Goal: Information Seeking & Learning: Learn about a topic

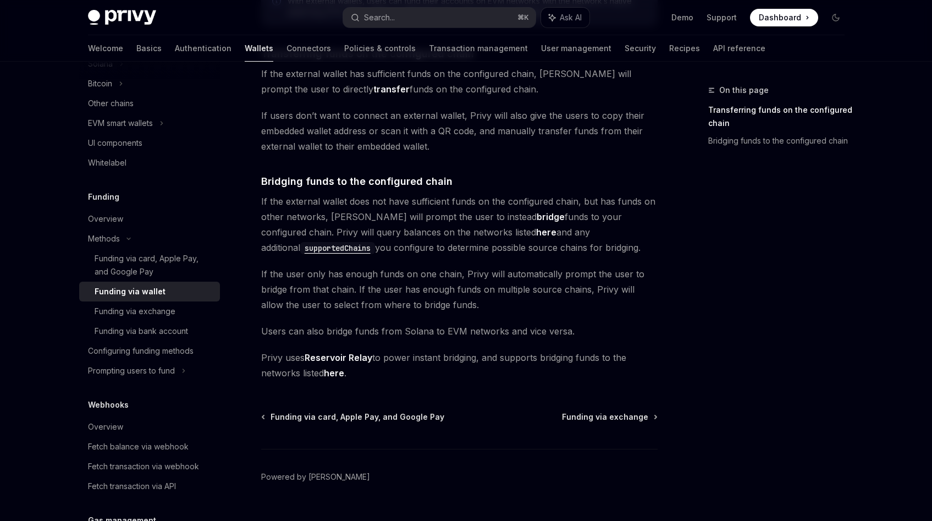
scroll to position [239, 0]
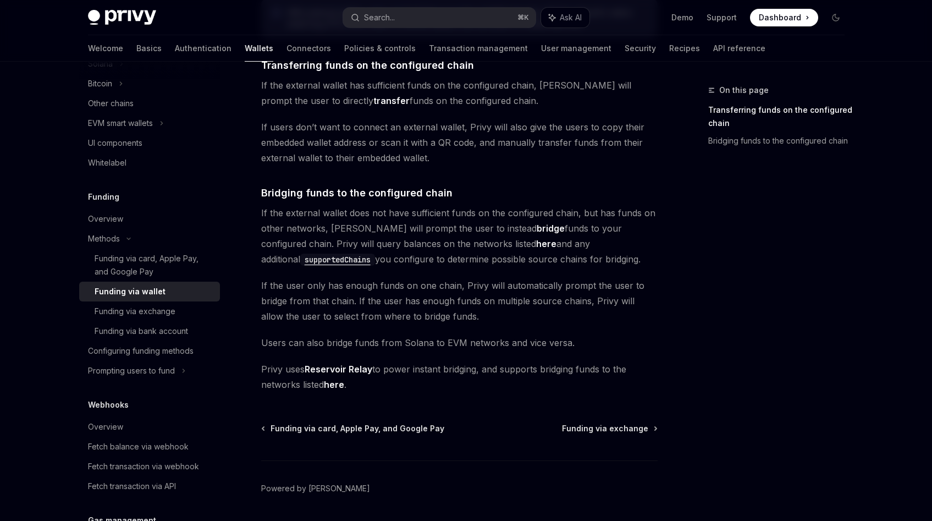
click at [375, 254] on code "supportedChains" at bounding box center [337, 260] width 75 height 12
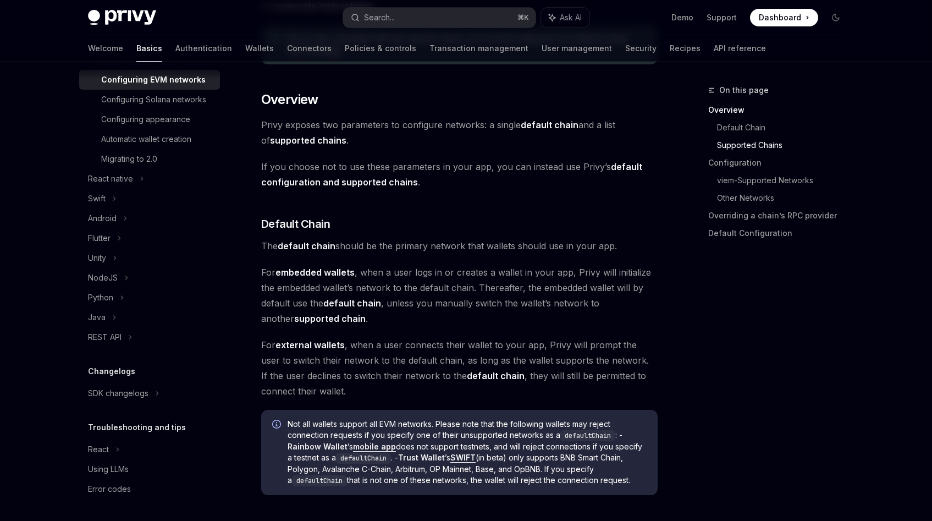
scroll to position [51, 0]
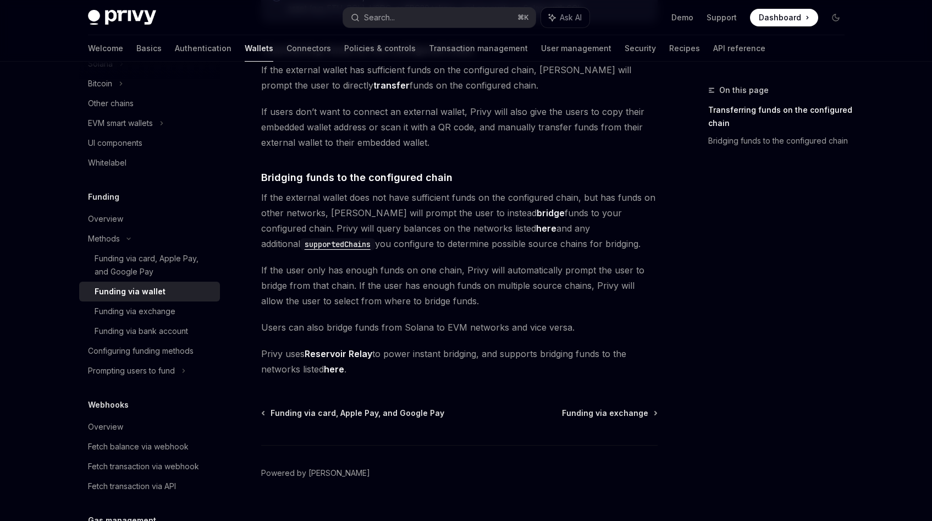
scroll to position [239, 0]
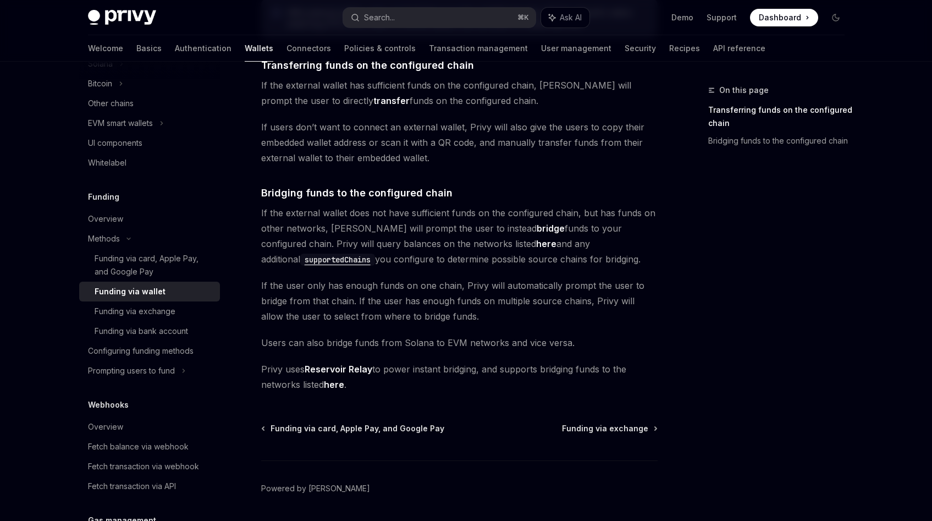
click at [358, 370] on link "Reservoir Relay" at bounding box center [339, 370] width 68 height 12
click at [147, 306] on div "Funding via exchange" at bounding box center [135, 311] width 81 height 13
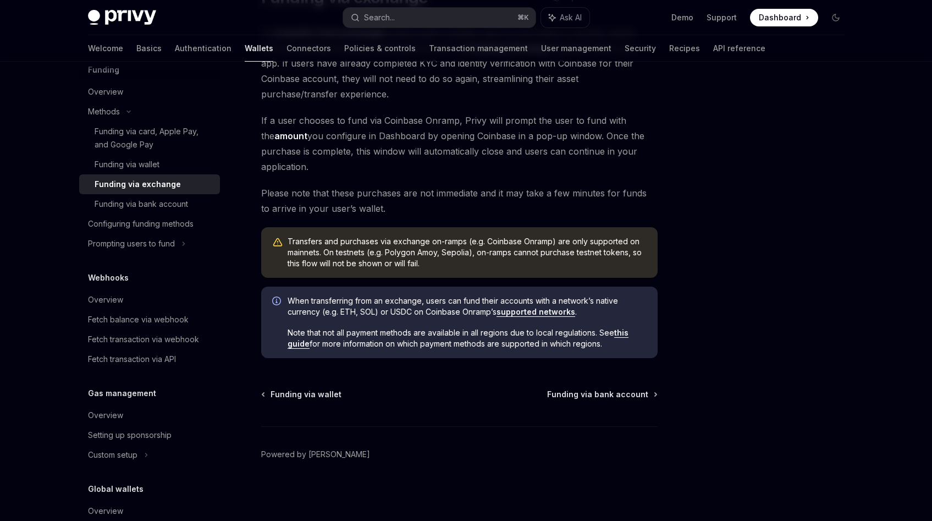
scroll to position [516, 0]
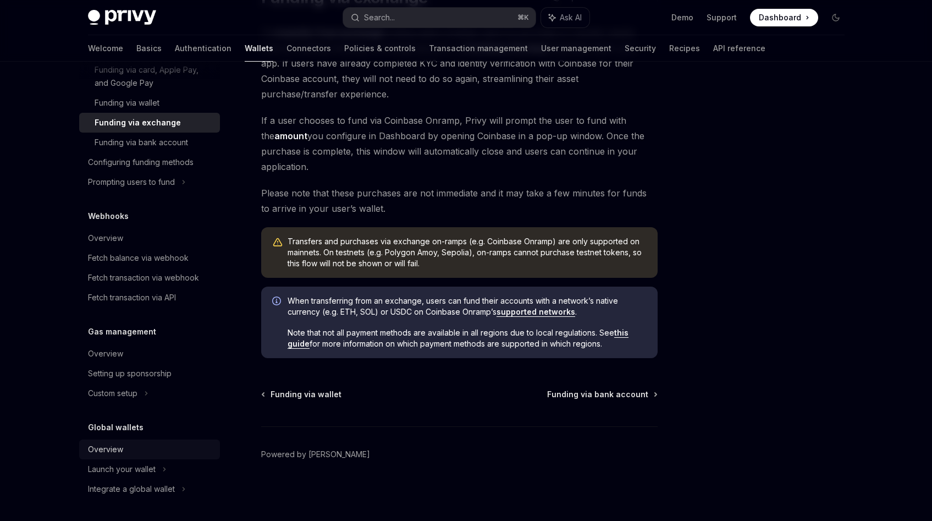
click at [138, 442] on link "Overview" at bounding box center [149, 449] width 141 height 20
type textarea "*"
